Goal: Navigation & Orientation: Find specific page/section

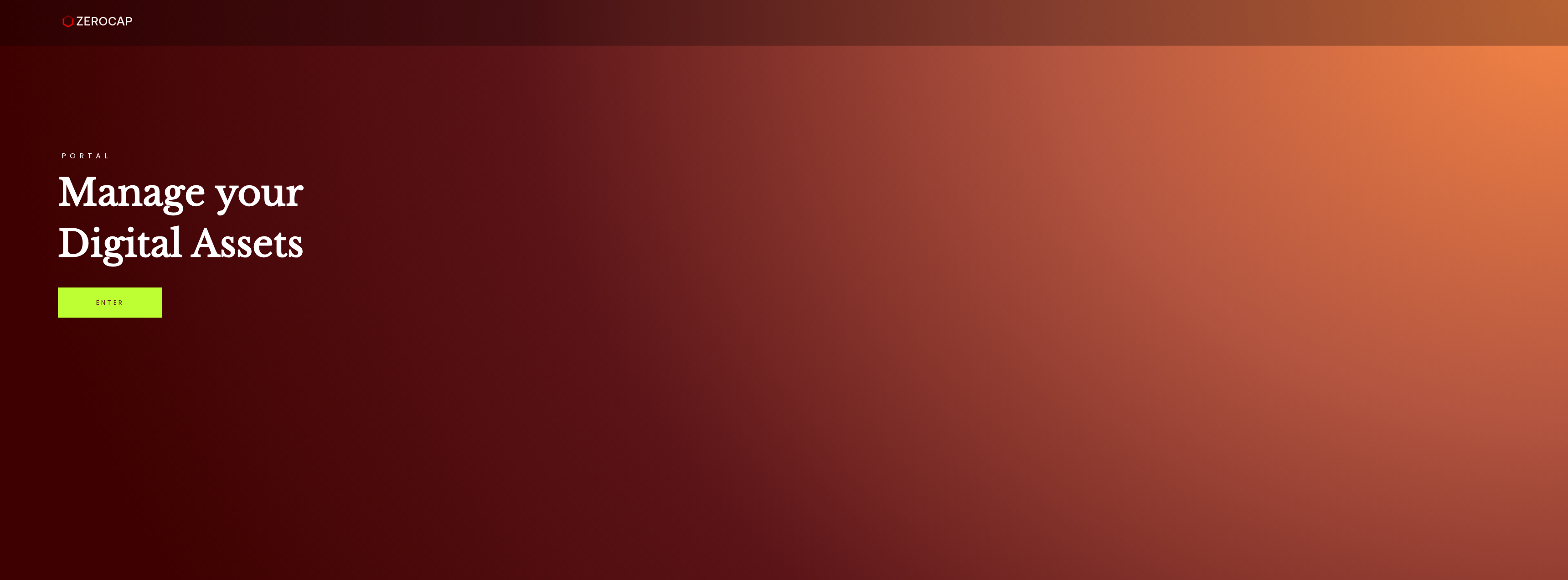
click at [119, 297] on link "Enter" at bounding box center [110, 303] width 104 height 30
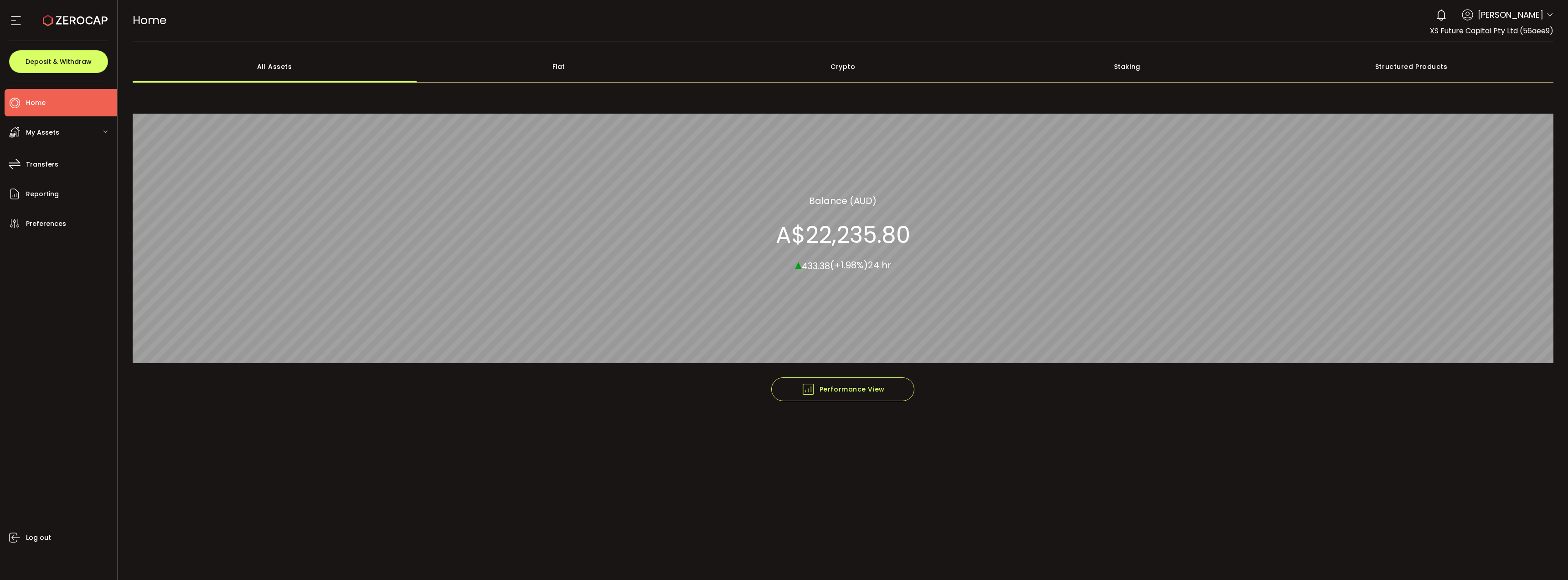
click at [106, 129] on icon at bounding box center [105, 131] width 5 height 5
click at [59, 190] on li "Reporting" at bounding box center [61, 194] width 113 height 27
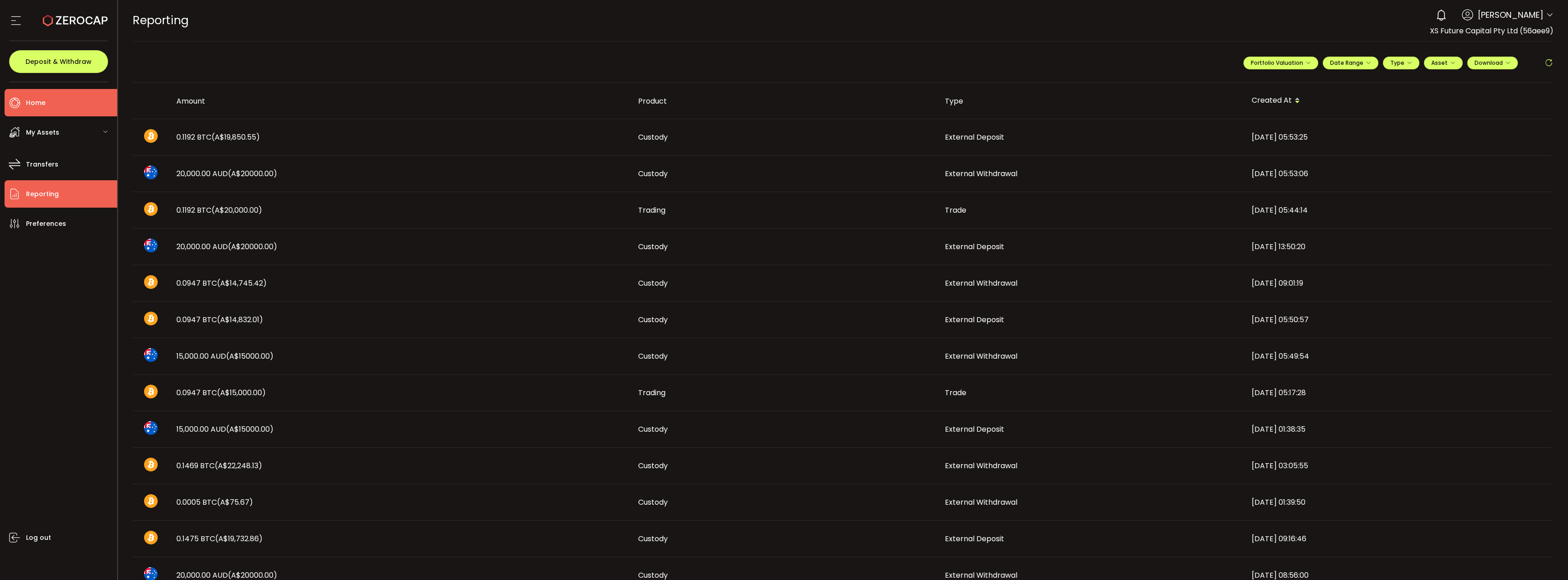
click at [42, 105] on span "Home" at bounding box center [36, 103] width 20 height 13
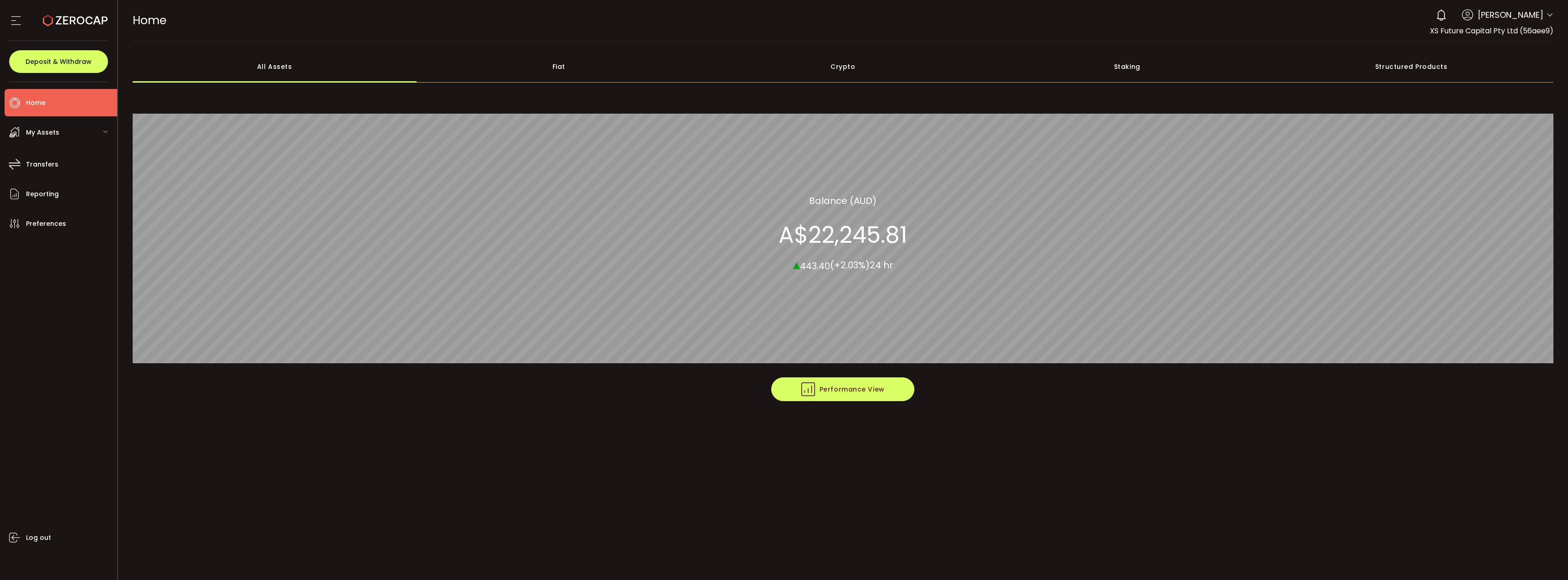
click at [853, 388] on span "Performance View" at bounding box center [843, 389] width 83 height 14
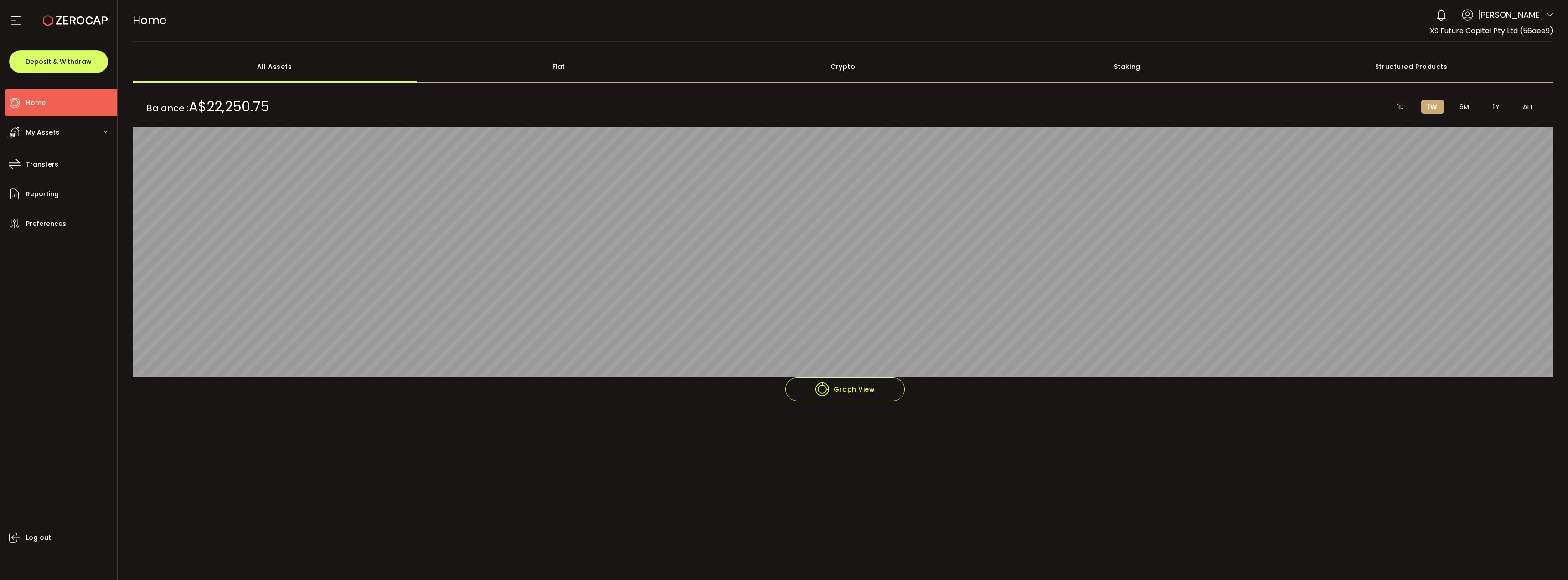
click at [1461, 102] on span "6M" at bounding box center [1464, 106] width 10 height 8
click at [845, 67] on div "Crypto" at bounding box center [843, 67] width 285 height 32
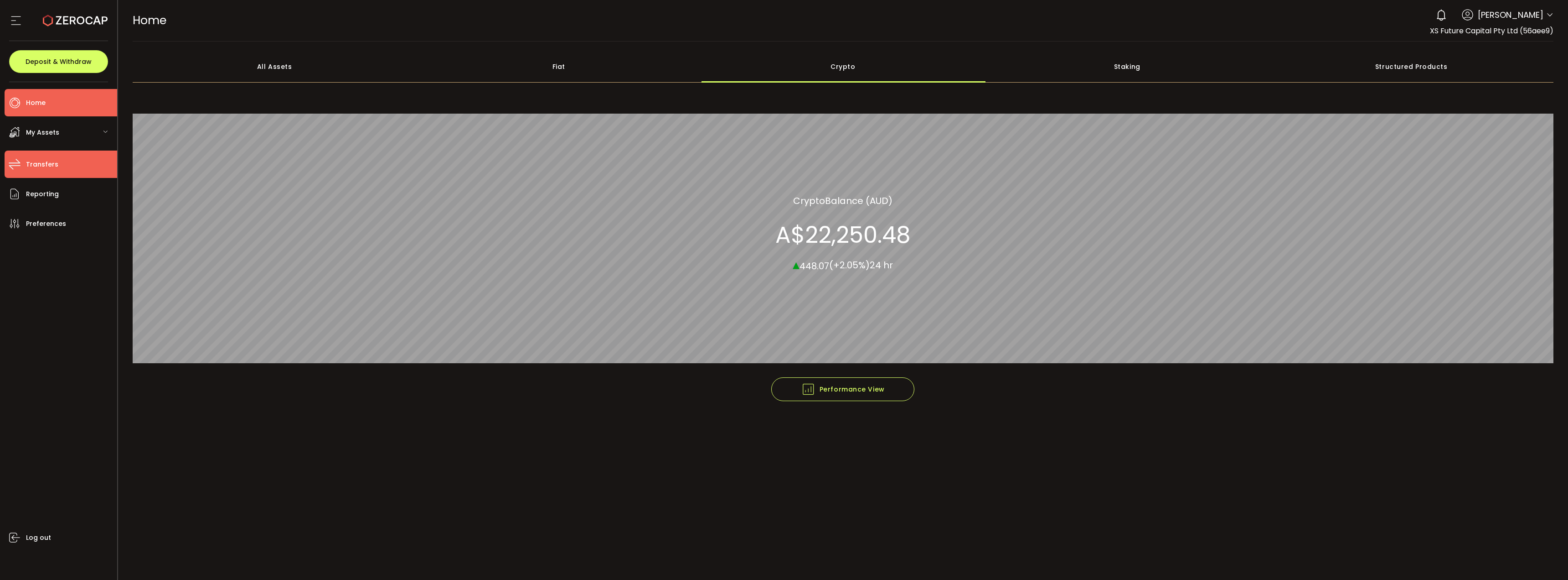
click at [50, 159] on span "Transfers" at bounding box center [42, 164] width 32 height 13
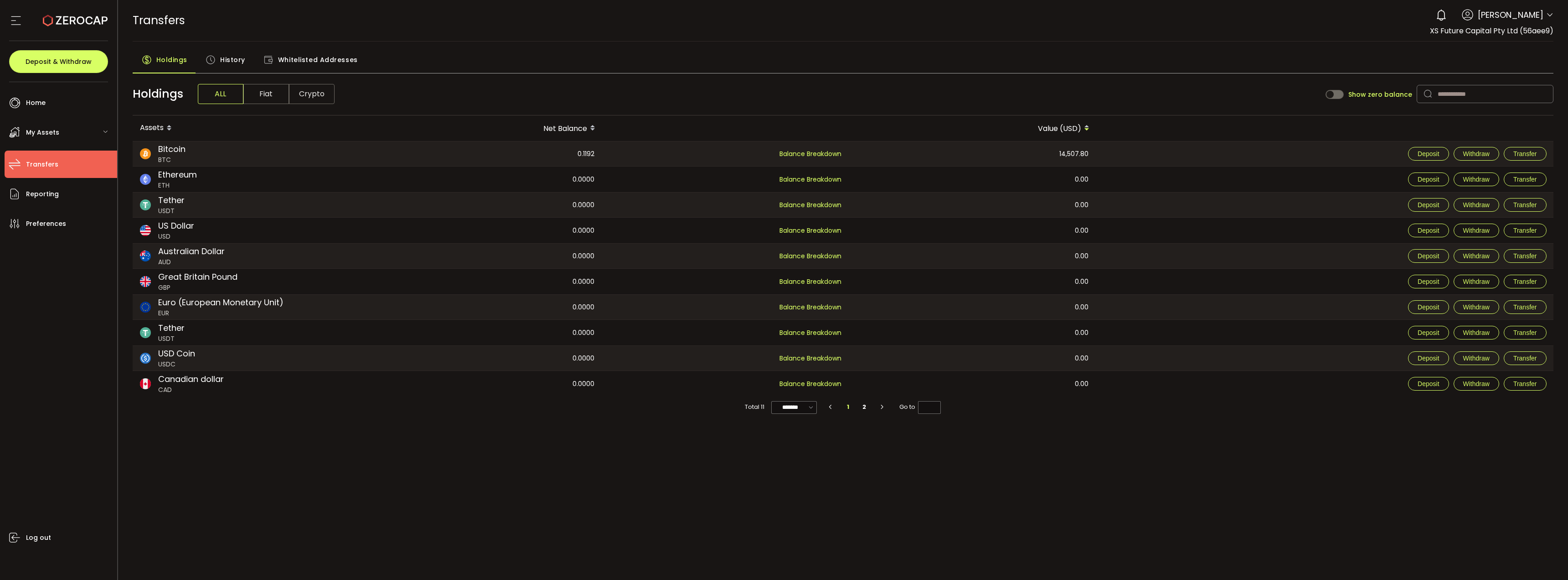
click at [300, 59] on span "Whitelisted Addresses" at bounding box center [318, 60] width 80 height 18
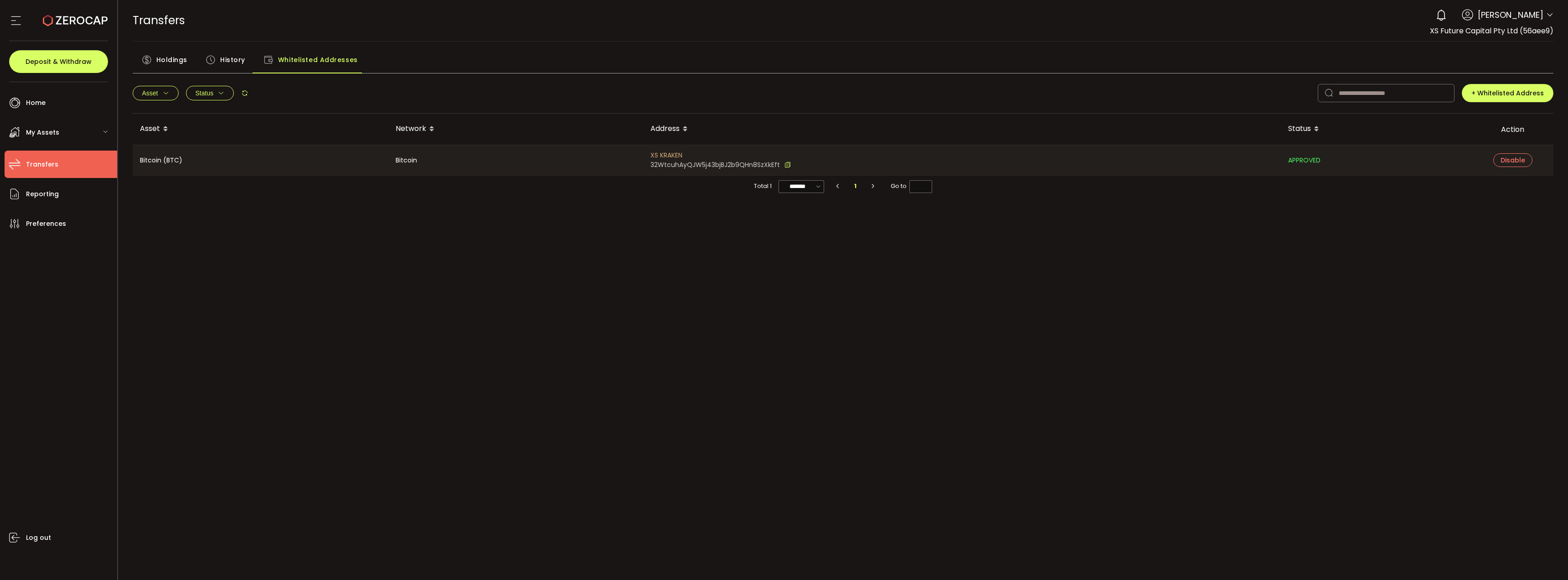
click at [236, 59] on span "History" at bounding box center [232, 60] width 25 height 18
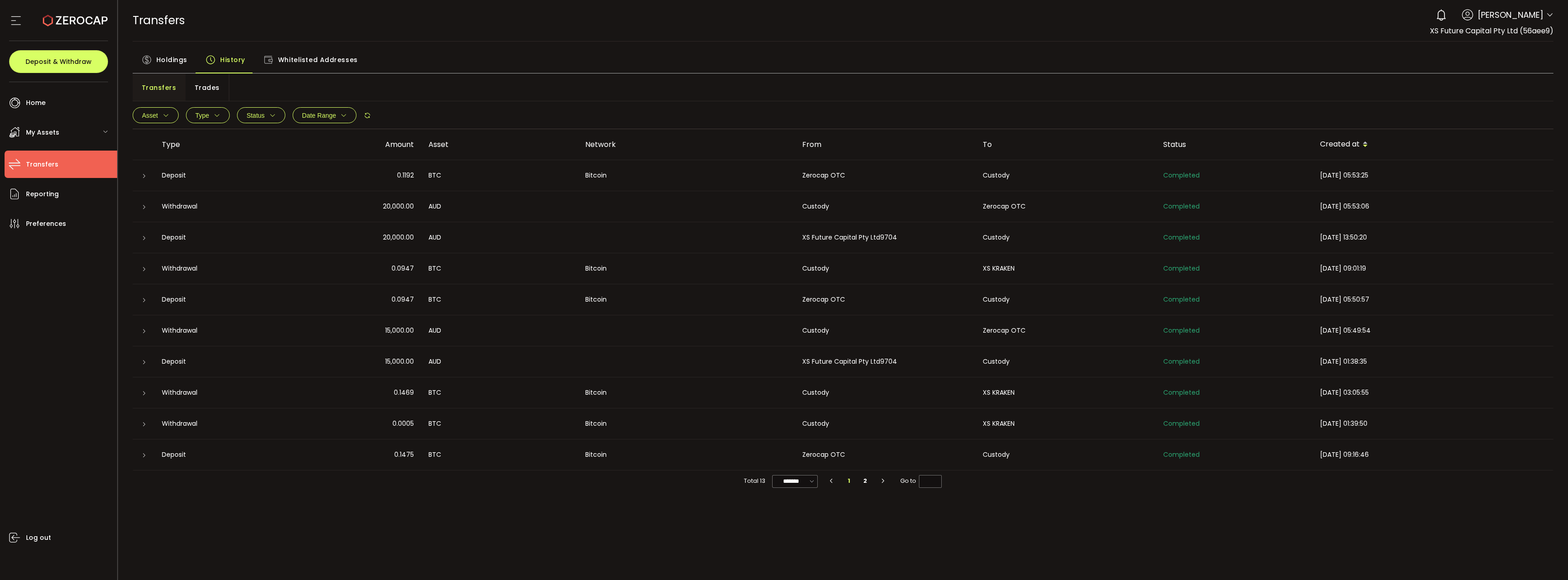
click at [176, 58] on span "Holdings" at bounding box center [172, 60] width 31 height 18
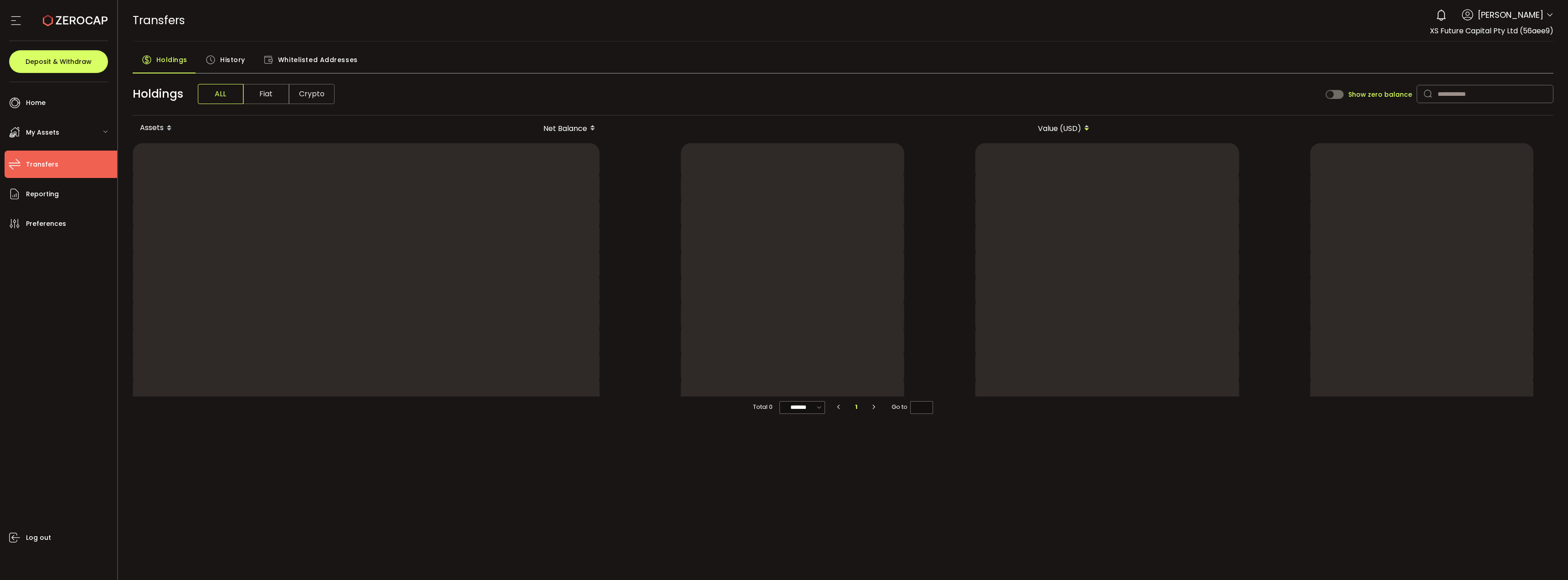
click at [298, 55] on span "Whitelisted Addresses" at bounding box center [318, 60] width 80 height 18
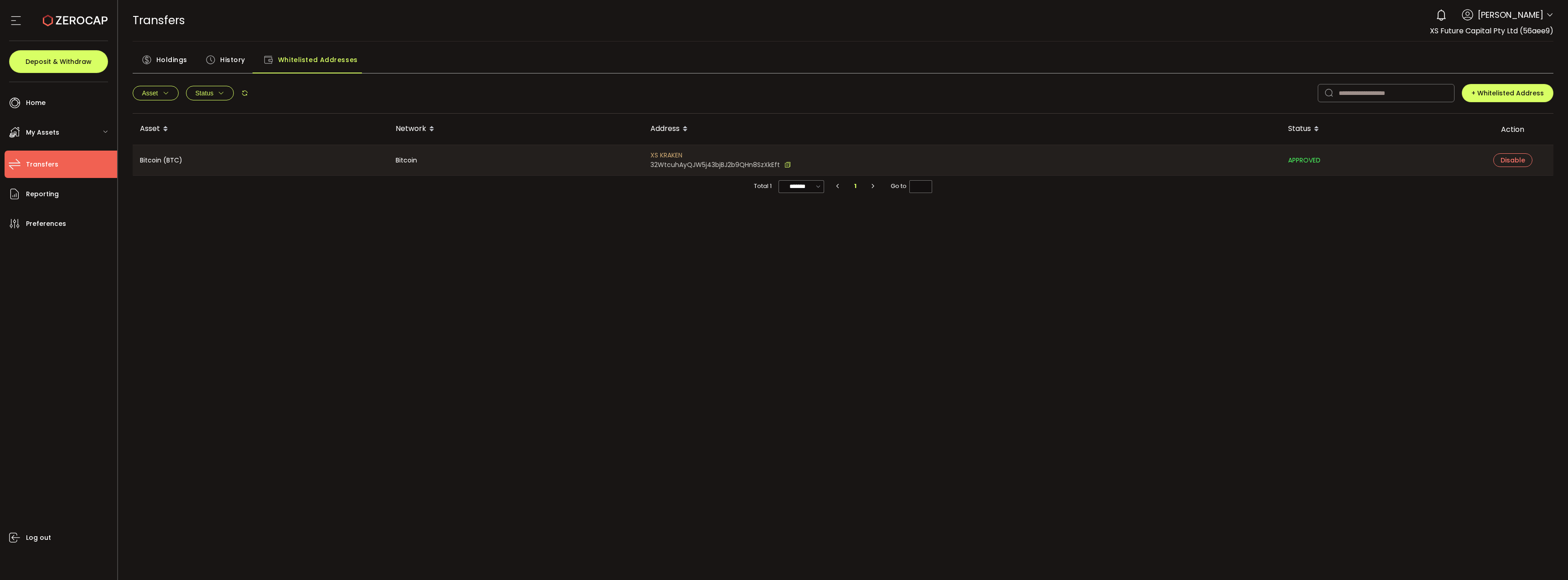
click at [228, 59] on span "History" at bounding box center [232, 60] width 25 height 18
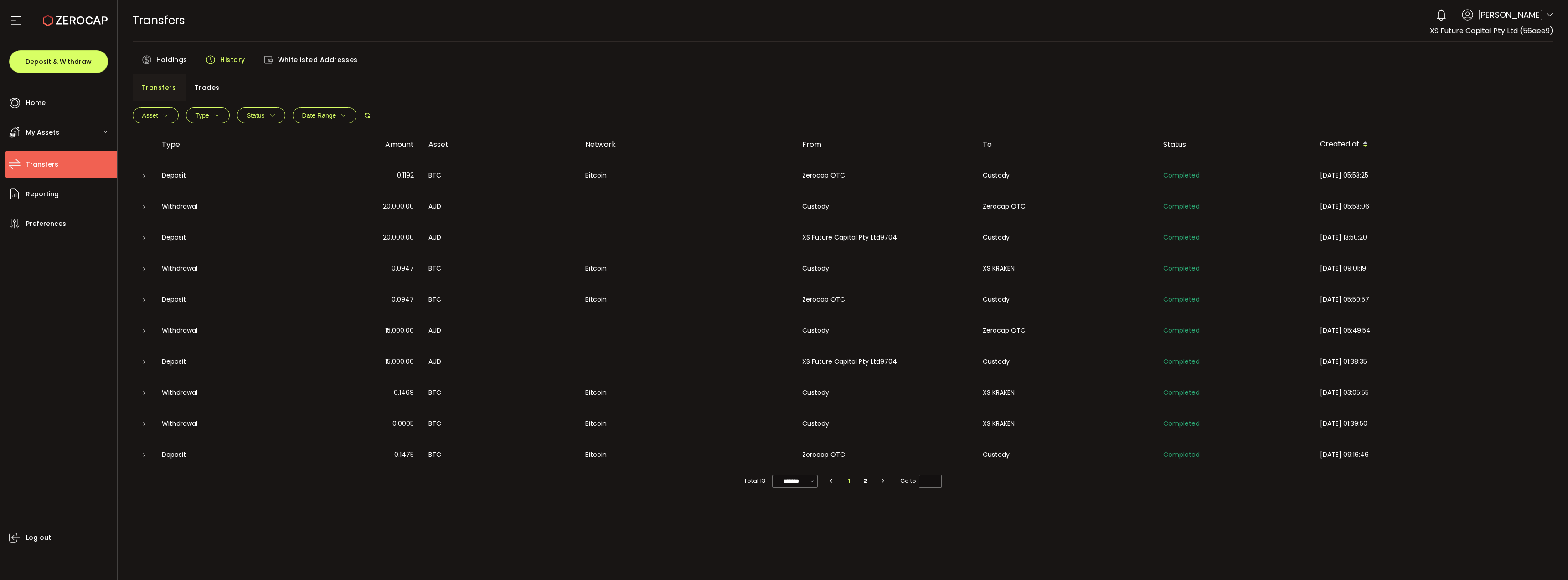
click at [168, 59] on span "Holdings" at bounding box center [172, 60] width 31 height 18
